Goal: Information Seeking & Learning: Learn about a topic

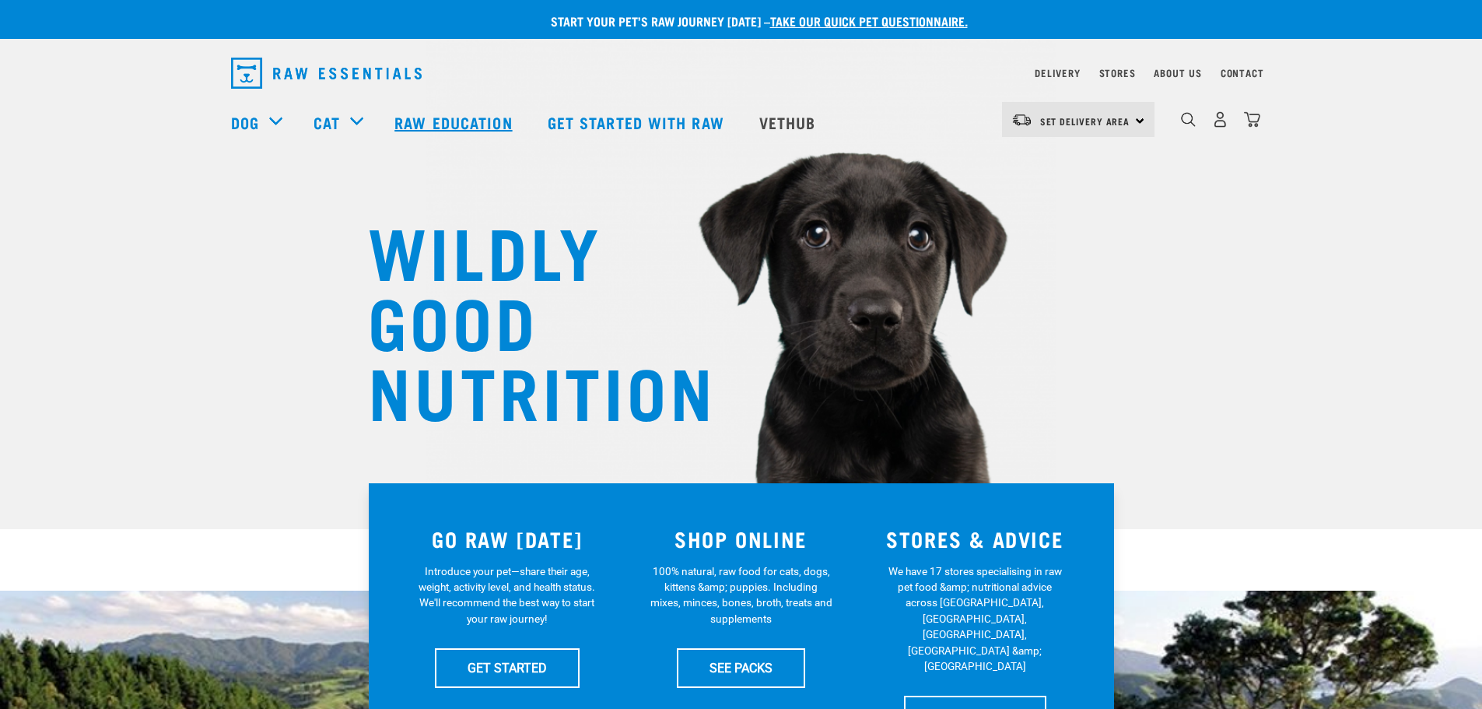
click at [452, 121] on link "Raw Education" at bounding box center [455, 122] width 153 height 62
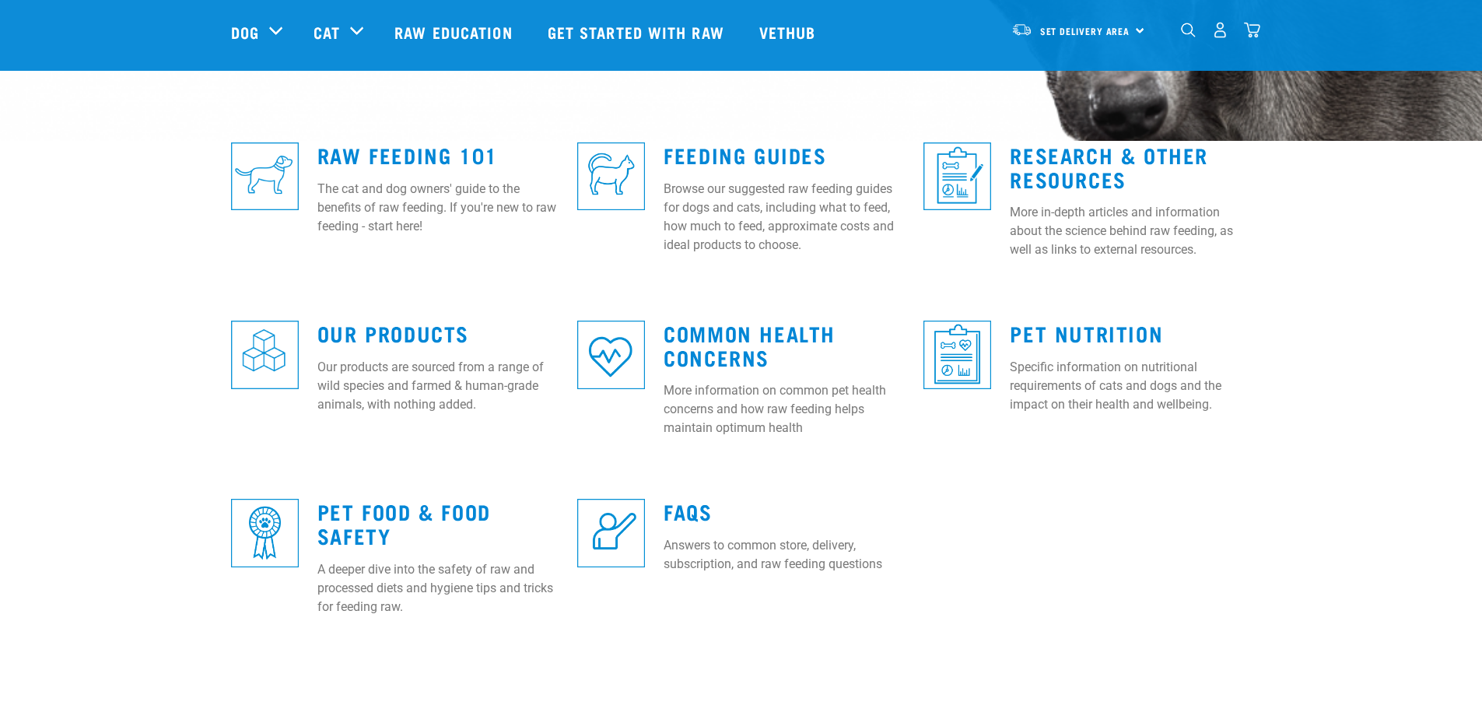
scroll to position [389, 0]
click at [739, 153] on link "Feeding Guides" at bounding box center [745, 154] width 163 height 12
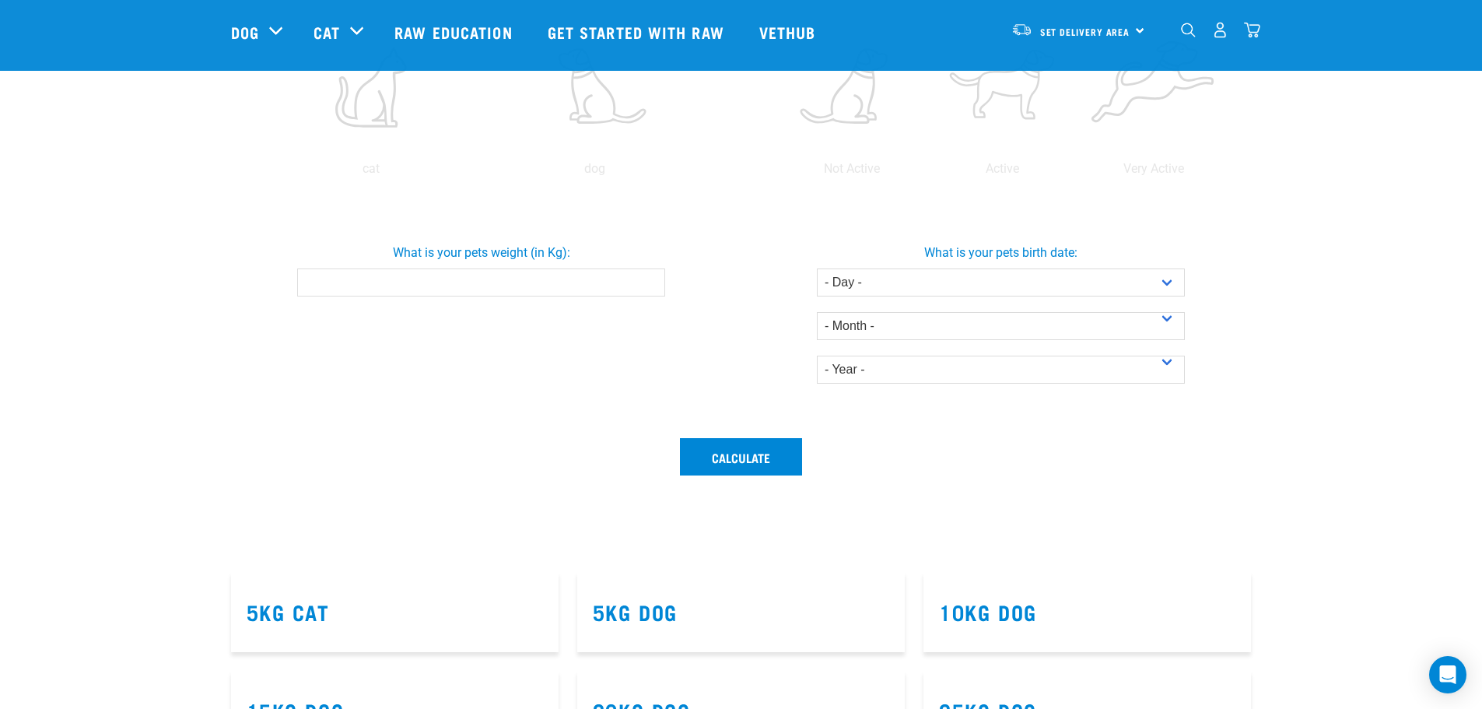
click at [614, 291] on input "What is your pets weight (in Kg):" at bounding box center [481, 282] width 368 height 28
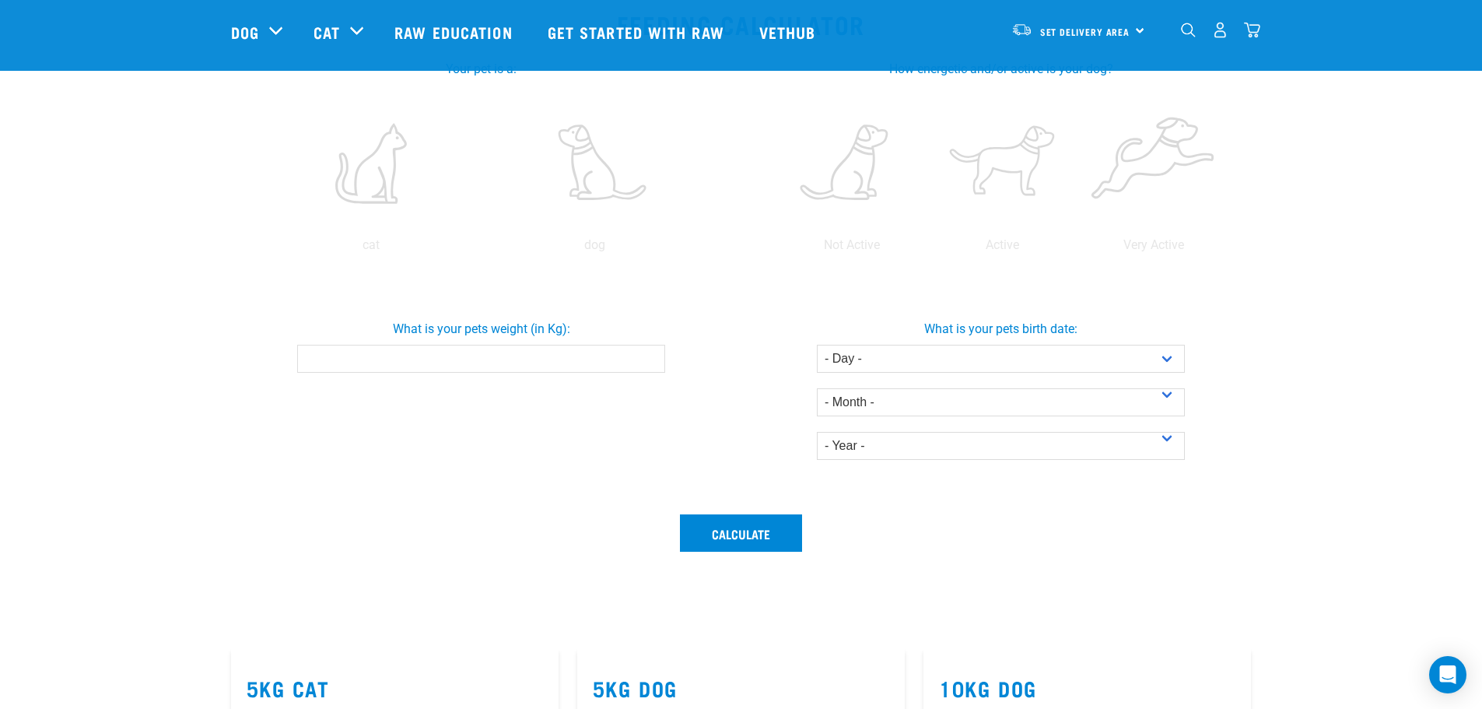
scroll to position [312, 0]
click at [521, 368] on input "What is your pets weight (in Kg):" at bounding box center [481, 360] width 368 height 28
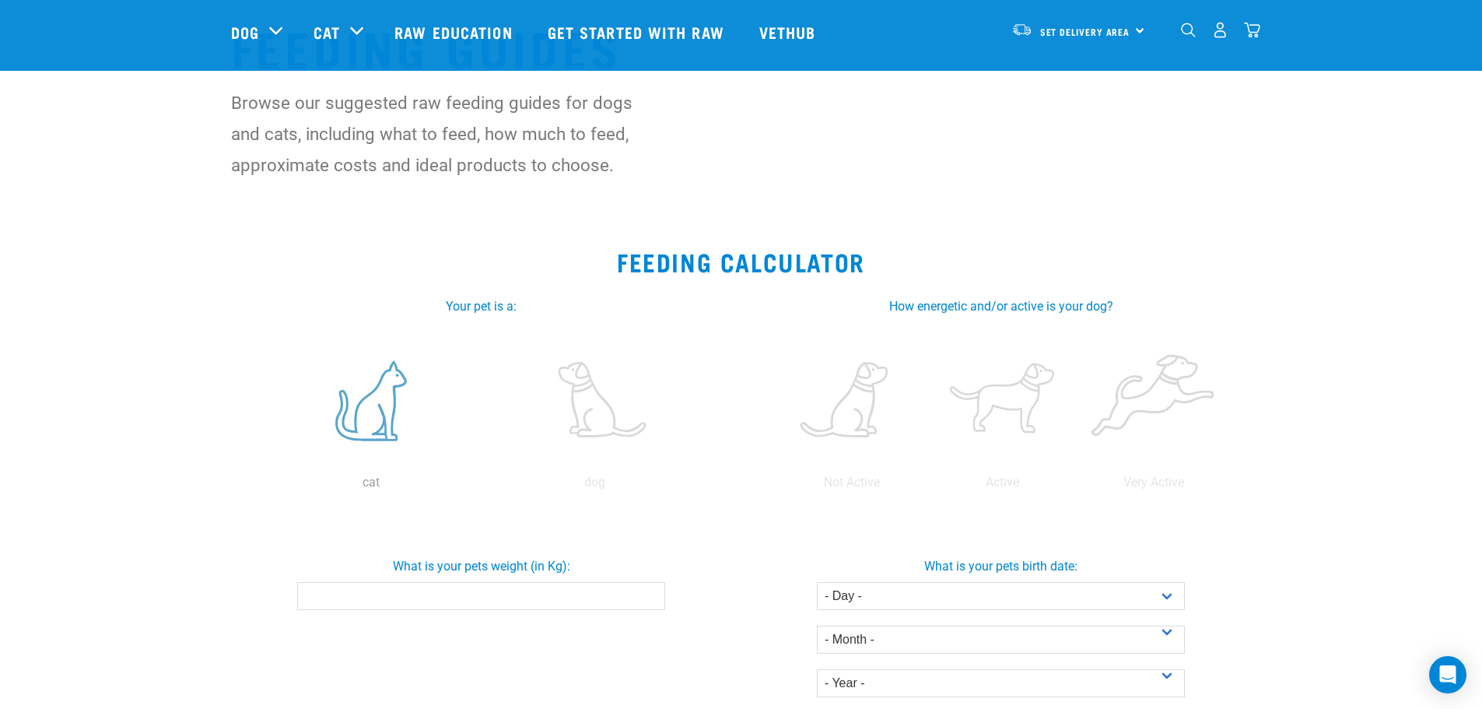
scroll to position [76, 0]
click at [377, 410] on label at bounding box center [371, 400] width 217 height 132
click at [260, 486] on input "radio" at bounding box center [260, 486] width 0 height 0
click at [584, 425] on label at bounding box center [594, 400] width 217 height 132
click at [483, 486] on input "radio" at bounding box center [483, 486] width 0 height 0
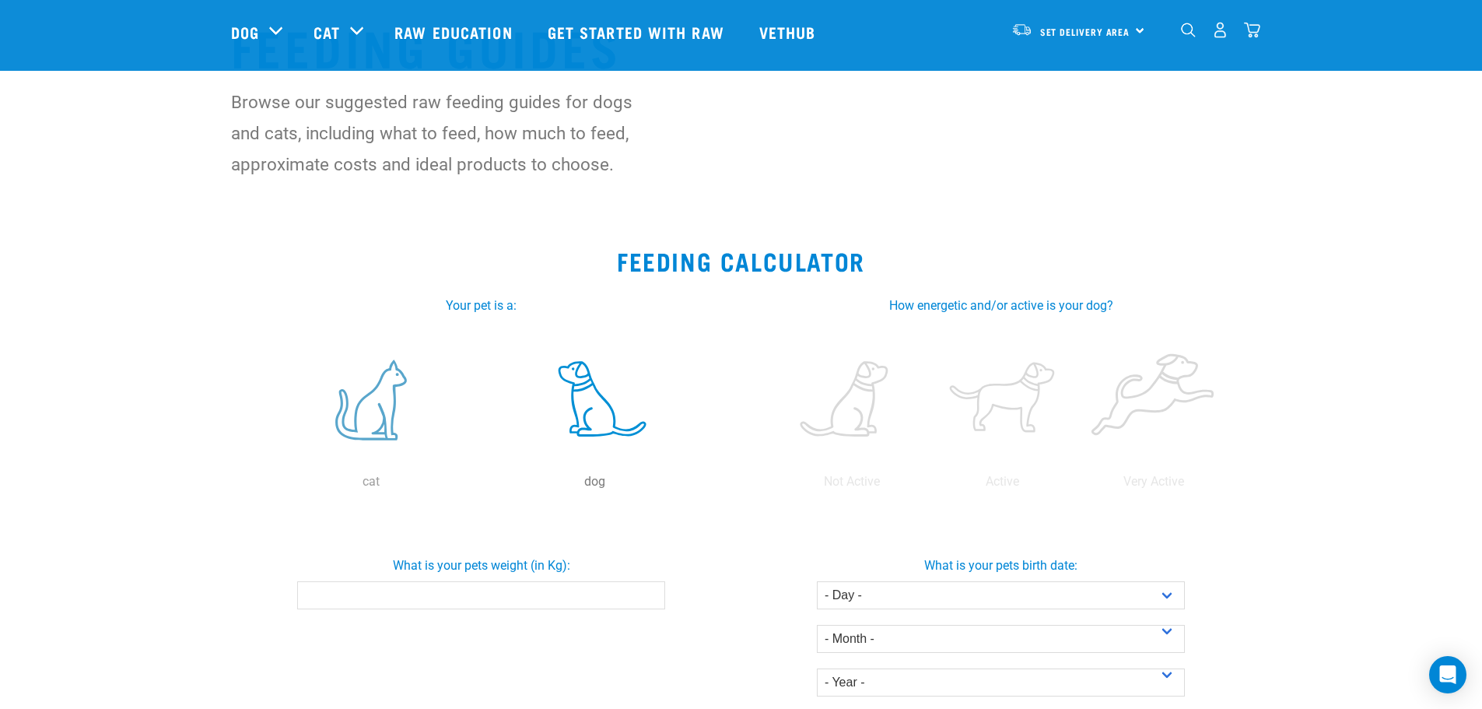
click at [382, 424] on label at bounding box center [371, 400] width 217 height 132
click at [260, 486] on input "radio" at bounding box center [260, 486] width 0 height 0
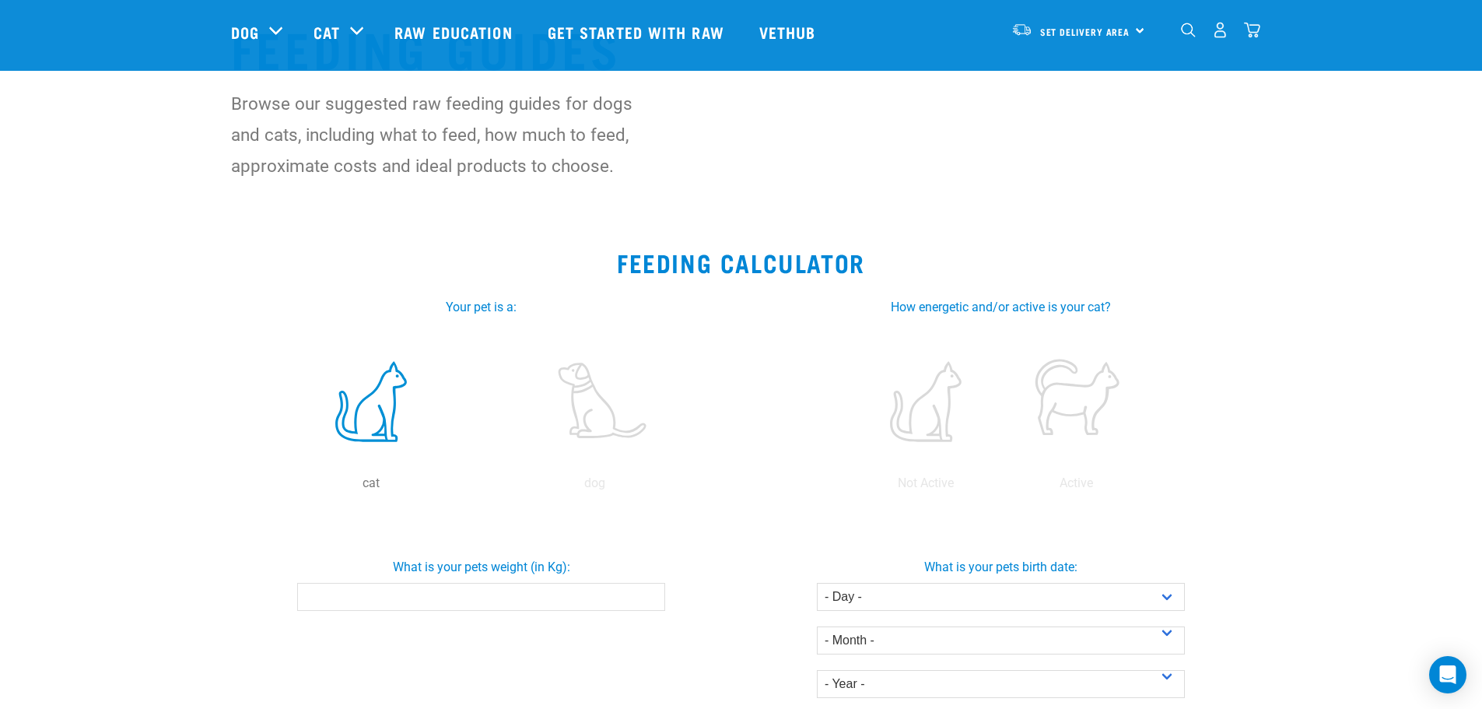
scroll to position [75, 0]
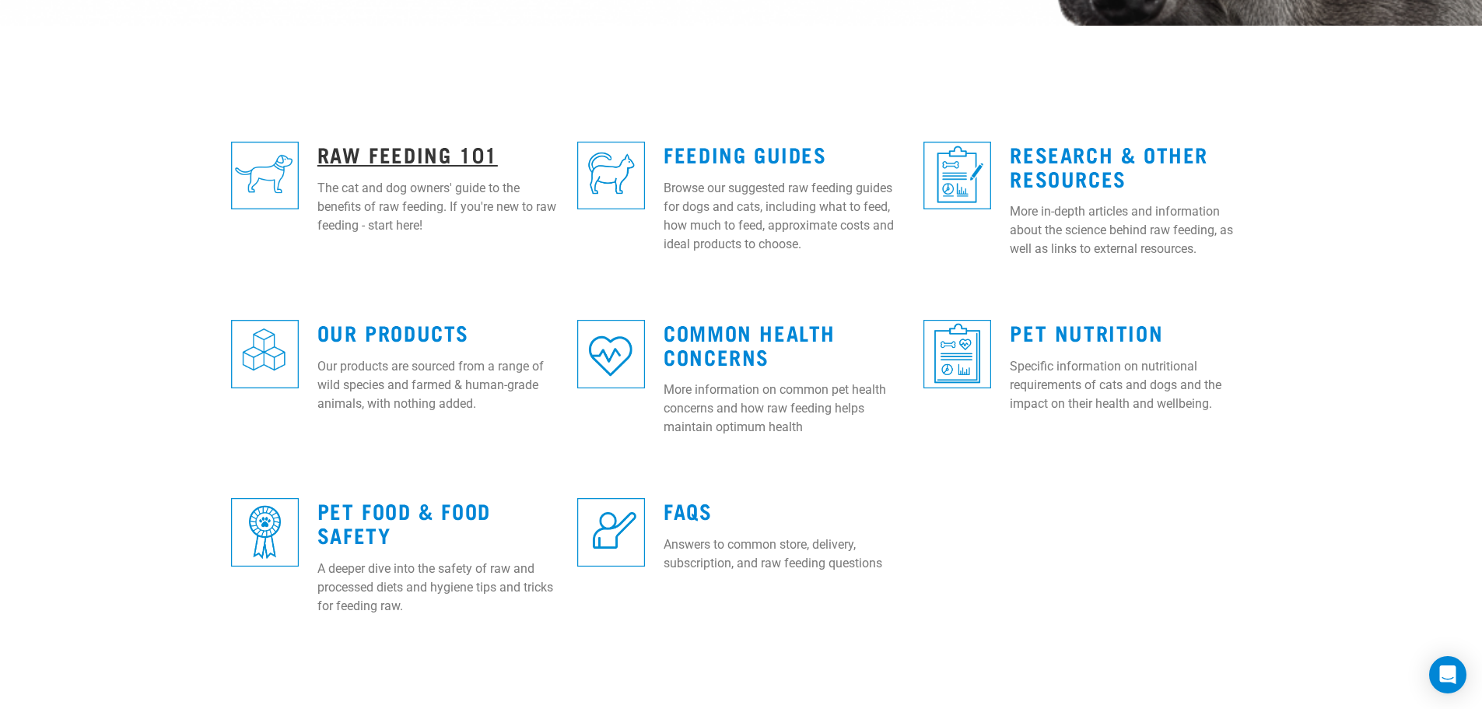
click at [428, 154] on link "Raw Feeding 101" at bounding box center [408, 154] width 181 height 12
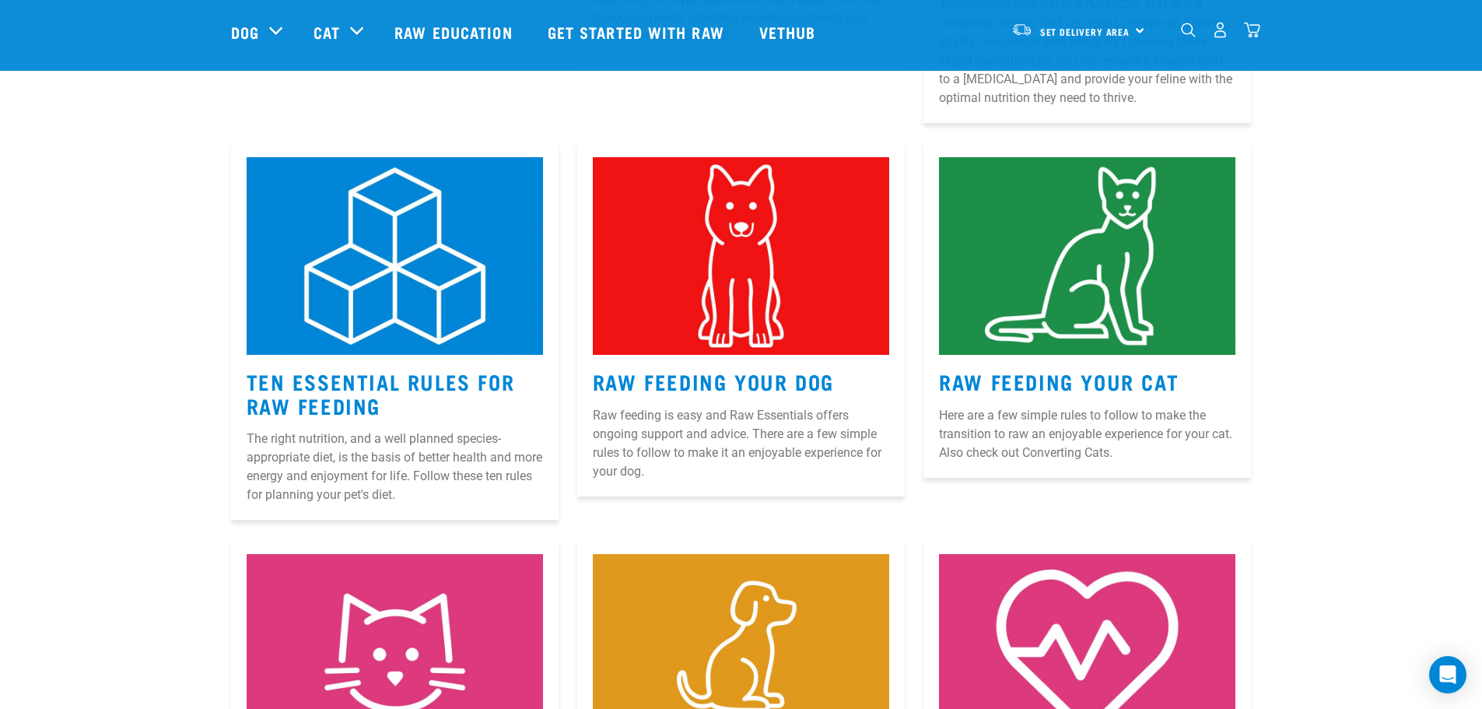
scroll to position [623, 0]
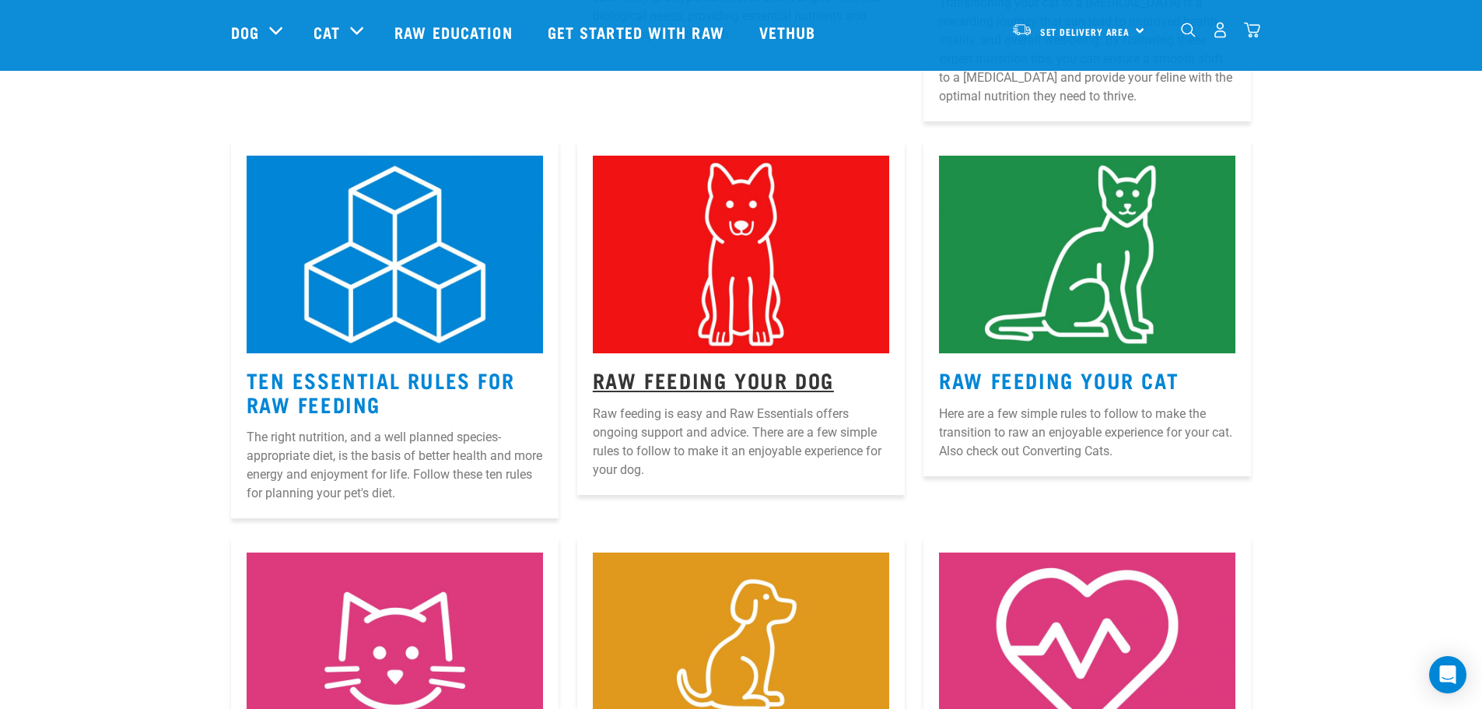
click at [685, 384] on link "Raw Feeding Your Dog" at bounding box center [713, 380] width 241 height 12
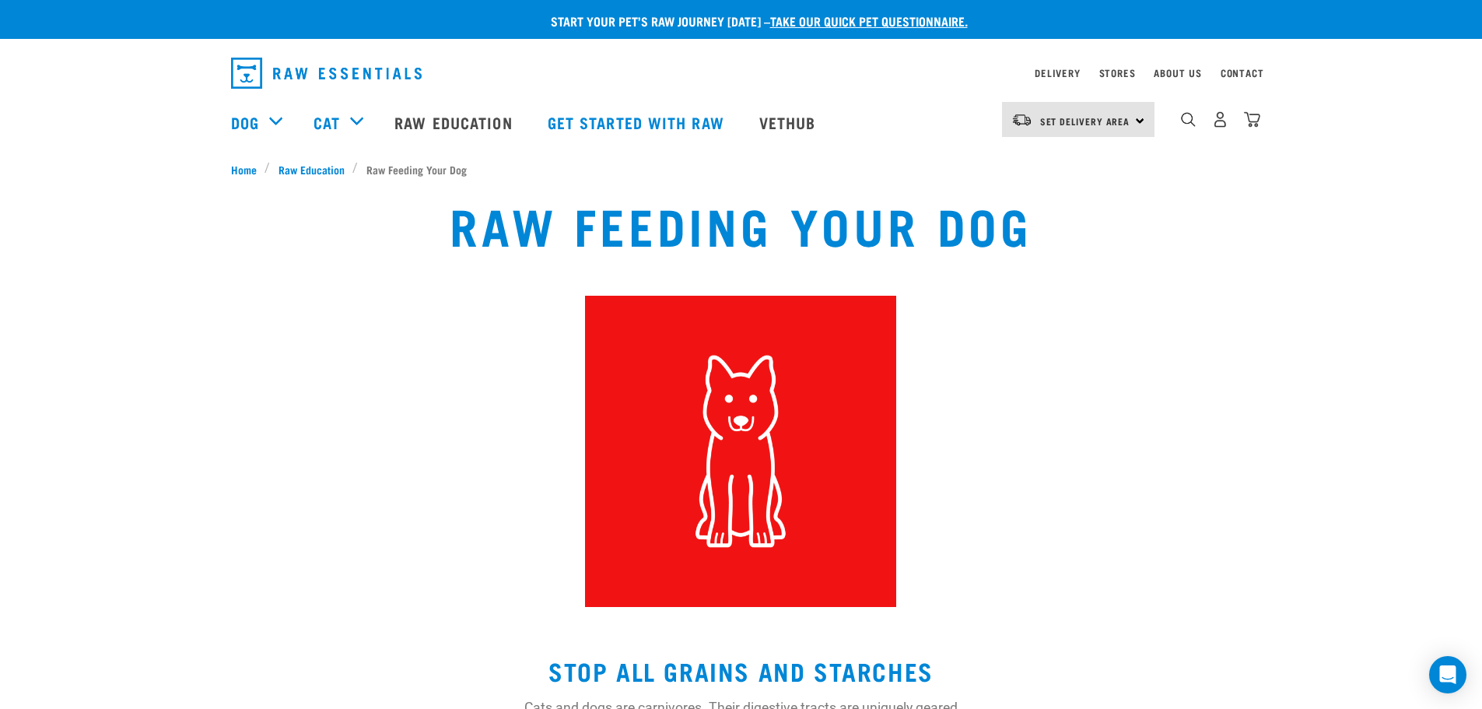
click at [465, 363] on div "Raw Feeding Your Dog" at bounding box center [741, 402] width 976 height 430
